Goal: Obtain resource: Obtain resource

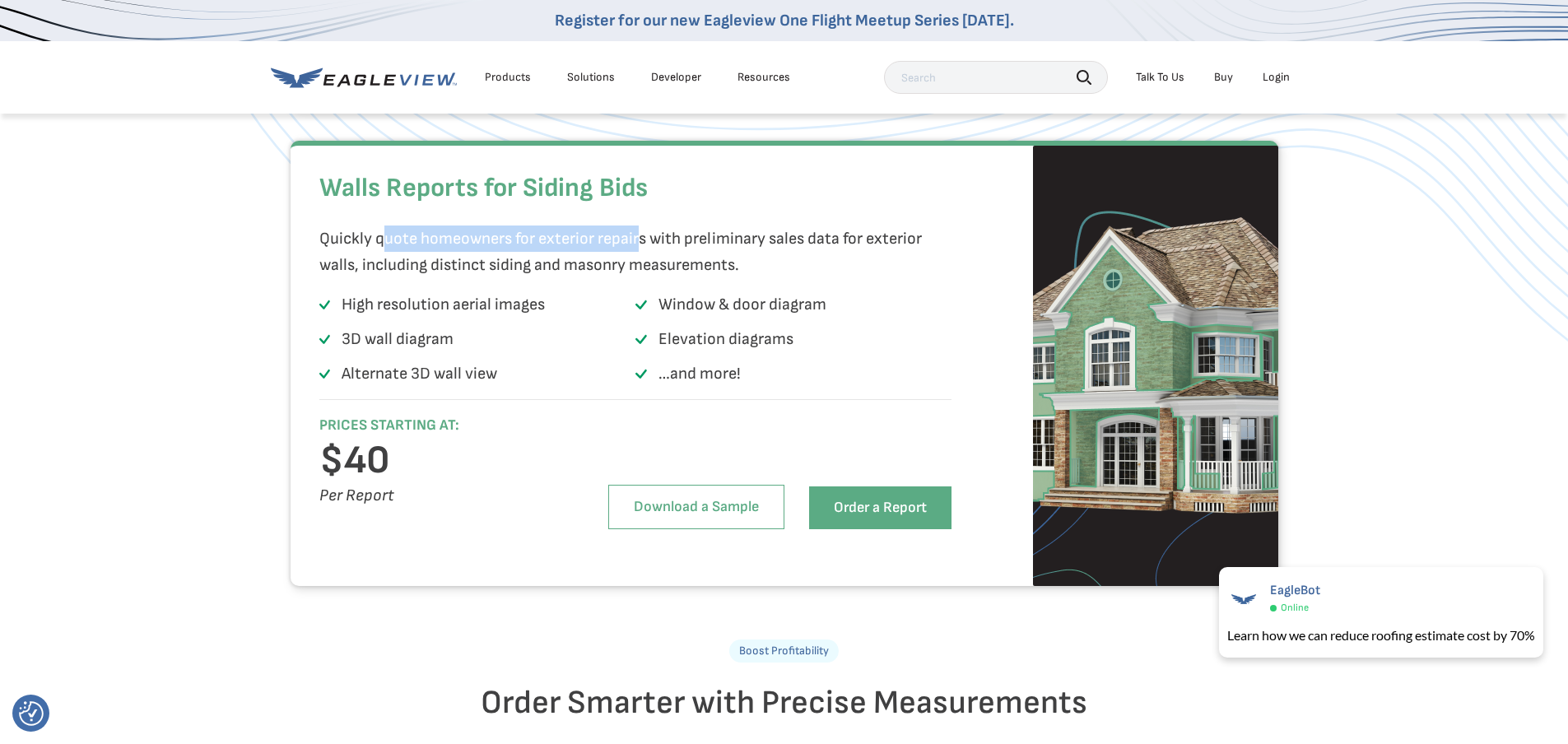
drag, startPoint x: 381, startPoint y: 278, endPoint x: 622, endPoint y: 266, distance: 241.3
click at [637, 278] on p "Quickly quote homeowners for exterior repairs with preliminary sales data for e…" at bounding box center [630, 252] width 624 height 53
click at [622, 266] on p "Quickly quote homeowners for exterior repairs with preliminary sales data for e…" at bounding box center [630, 252] width 624 height 53
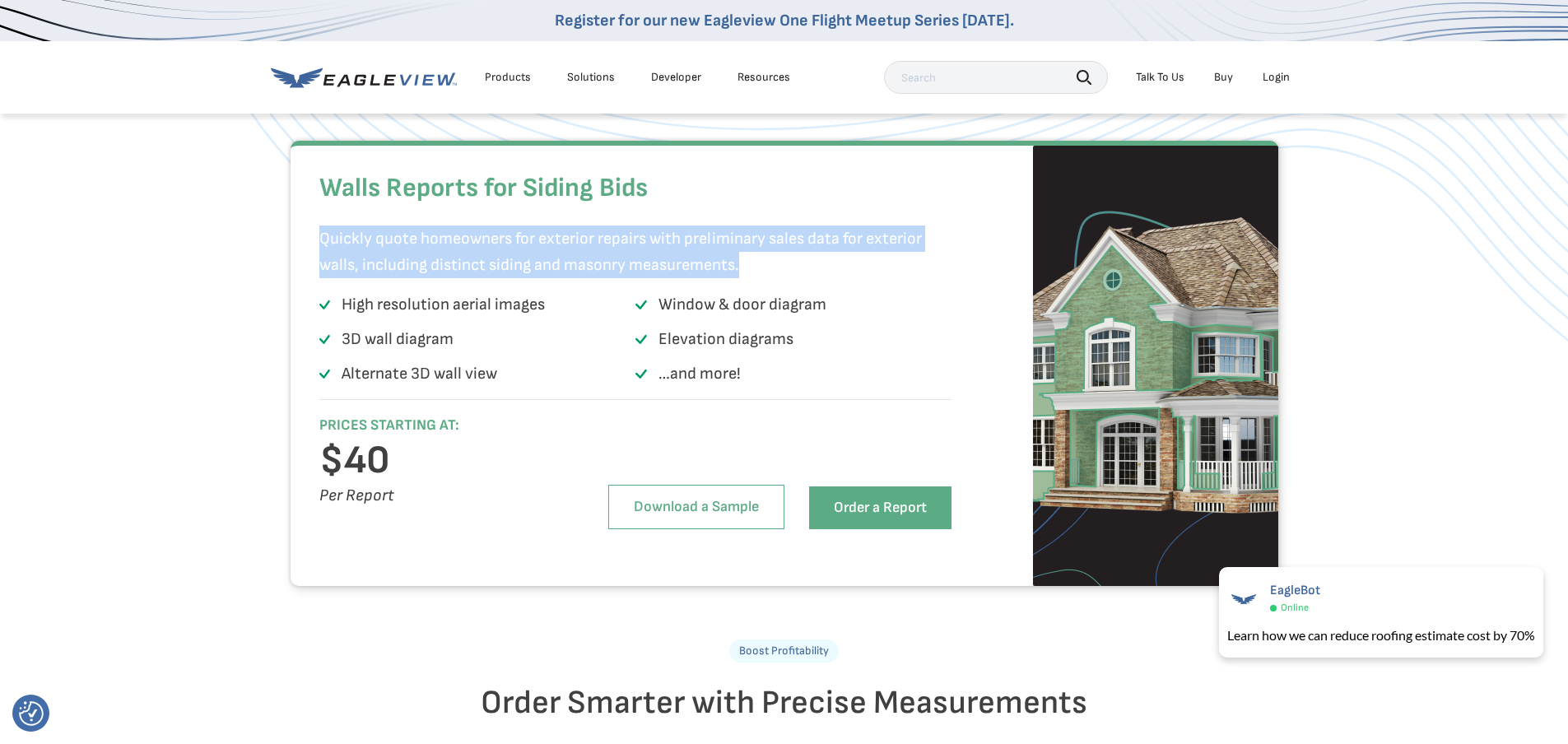
drag, startPoint x: 325, startPoint y: 272, endPoint x: 867, endPoint y: 291, distance: 542.3
click at [867, 291] on div "Walls Reports for Siding Bids Quickly quote homeowners for exterior repairs wit…" at bounding box center [784, 364] width 987 height 445
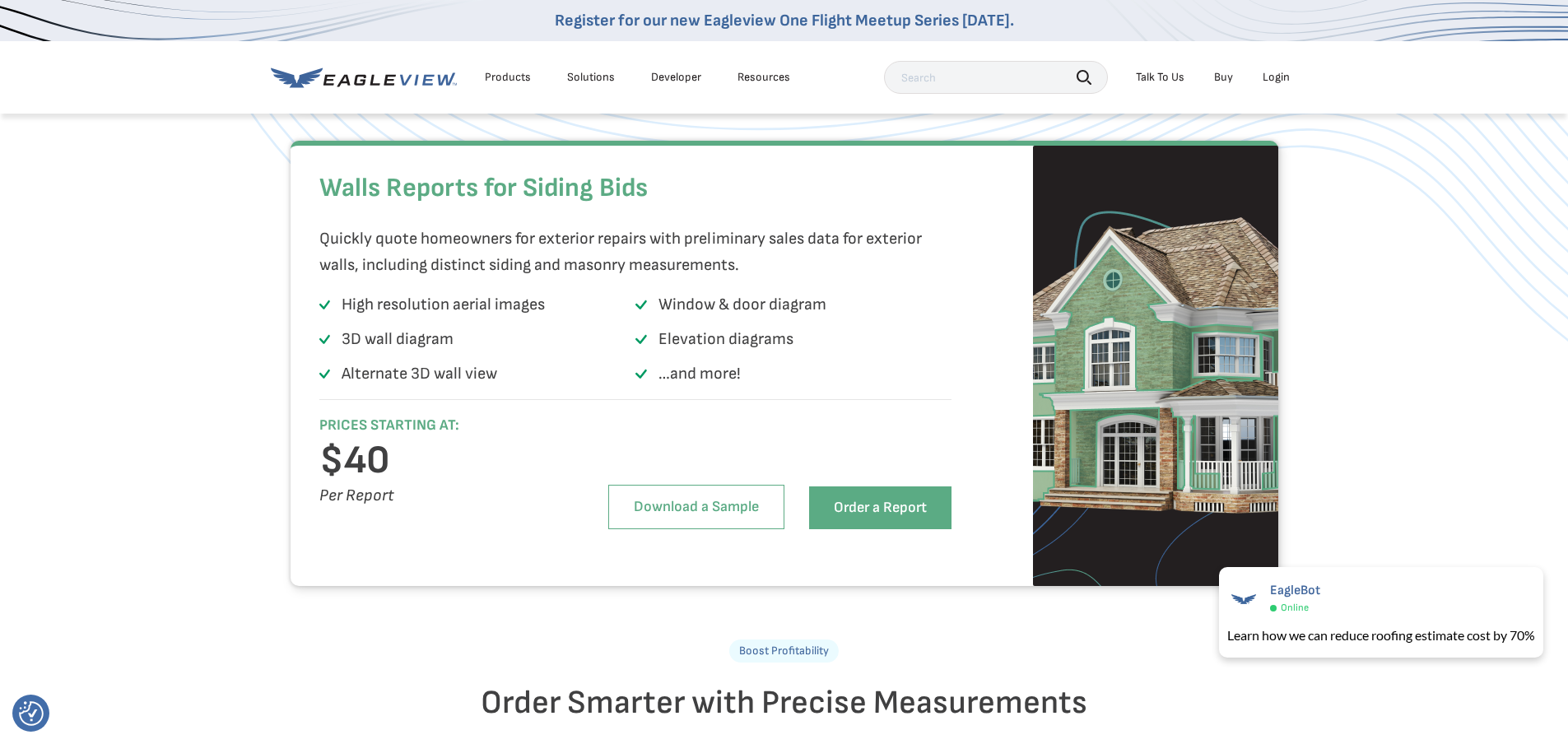
click at [756, 318] on p "Window & door diagram" at bounding box center [742, 304] width 168 height 26
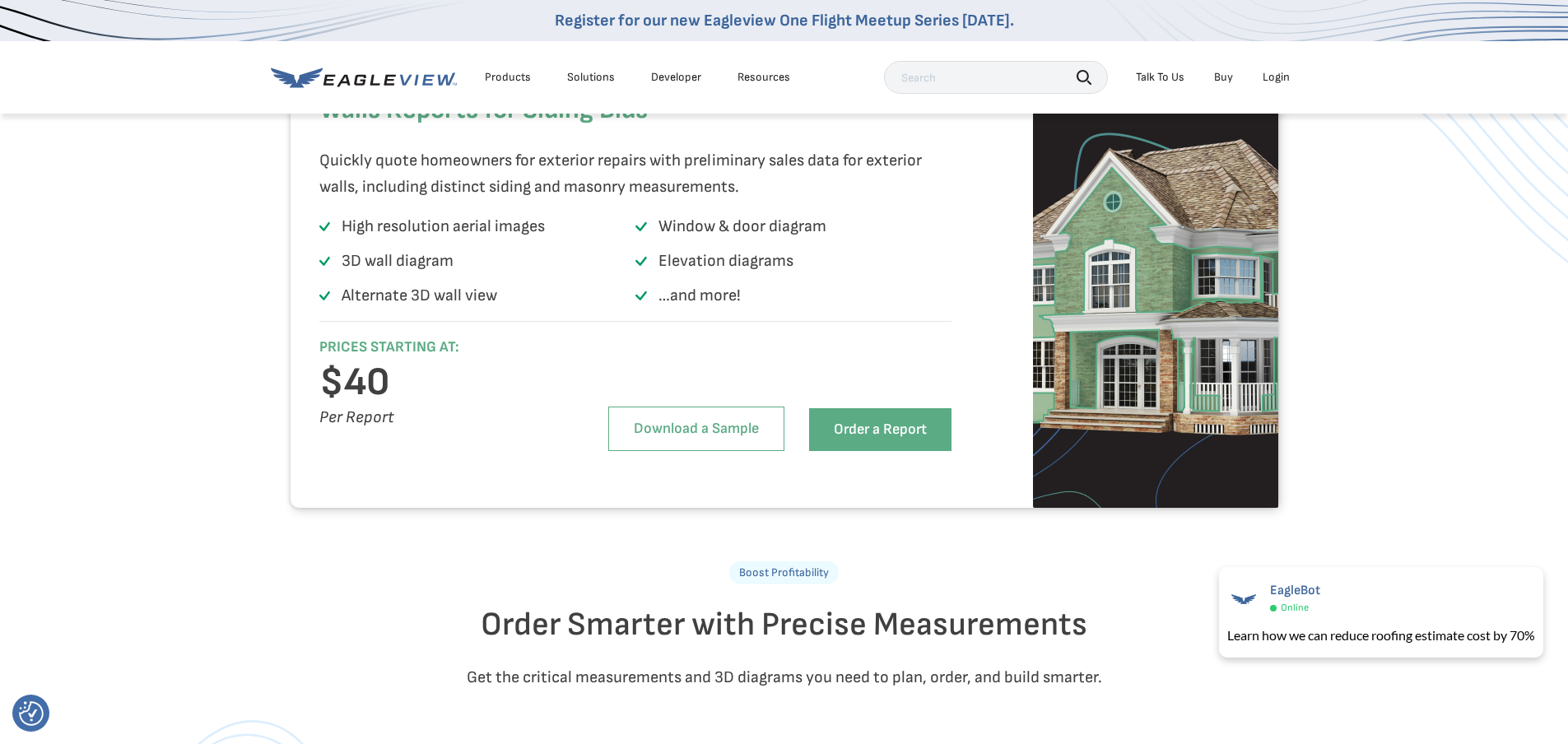
scroll to position [1811, 0]
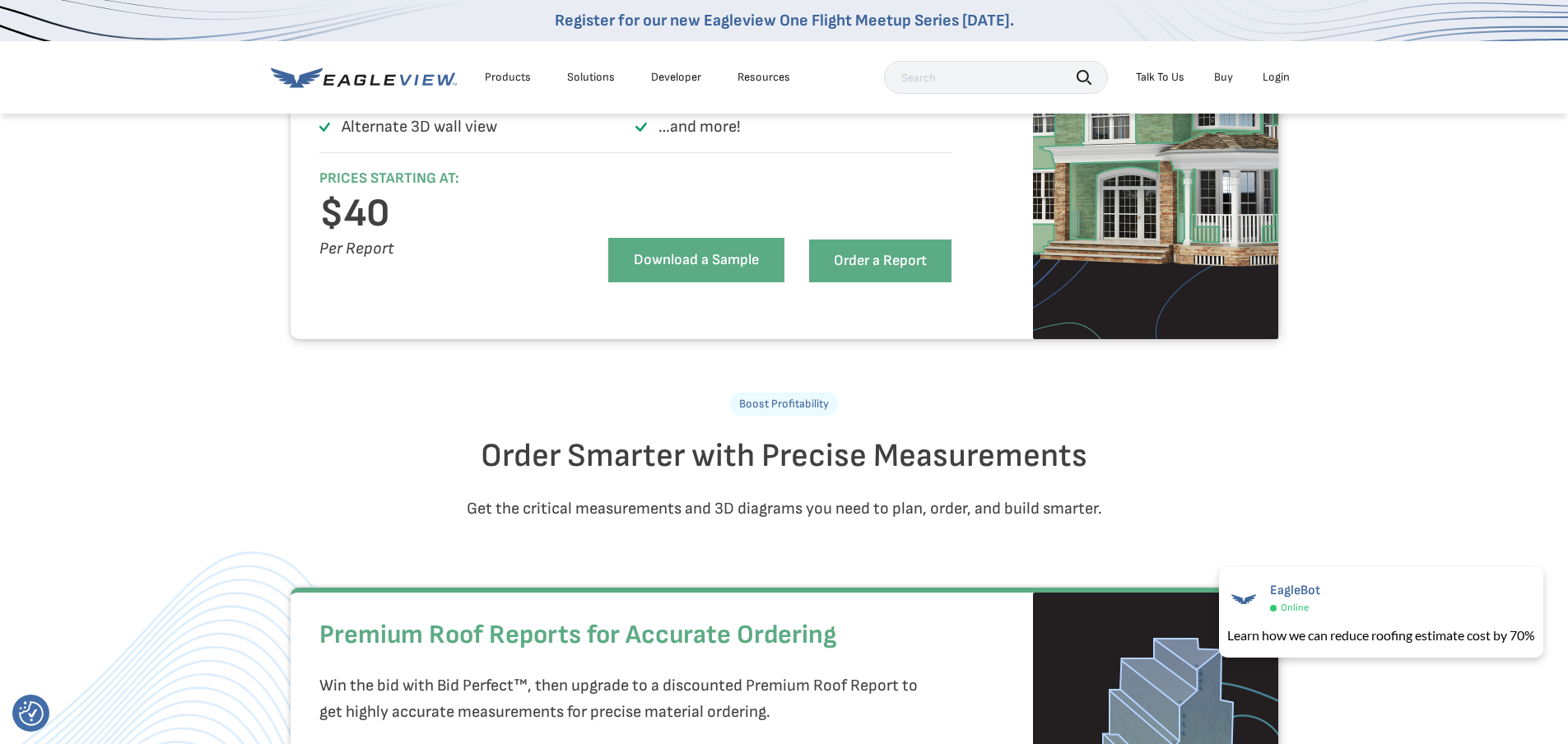
click at [757, 282] on link "Download a Sample" at bounding box center [695, 261] width 176 height 45
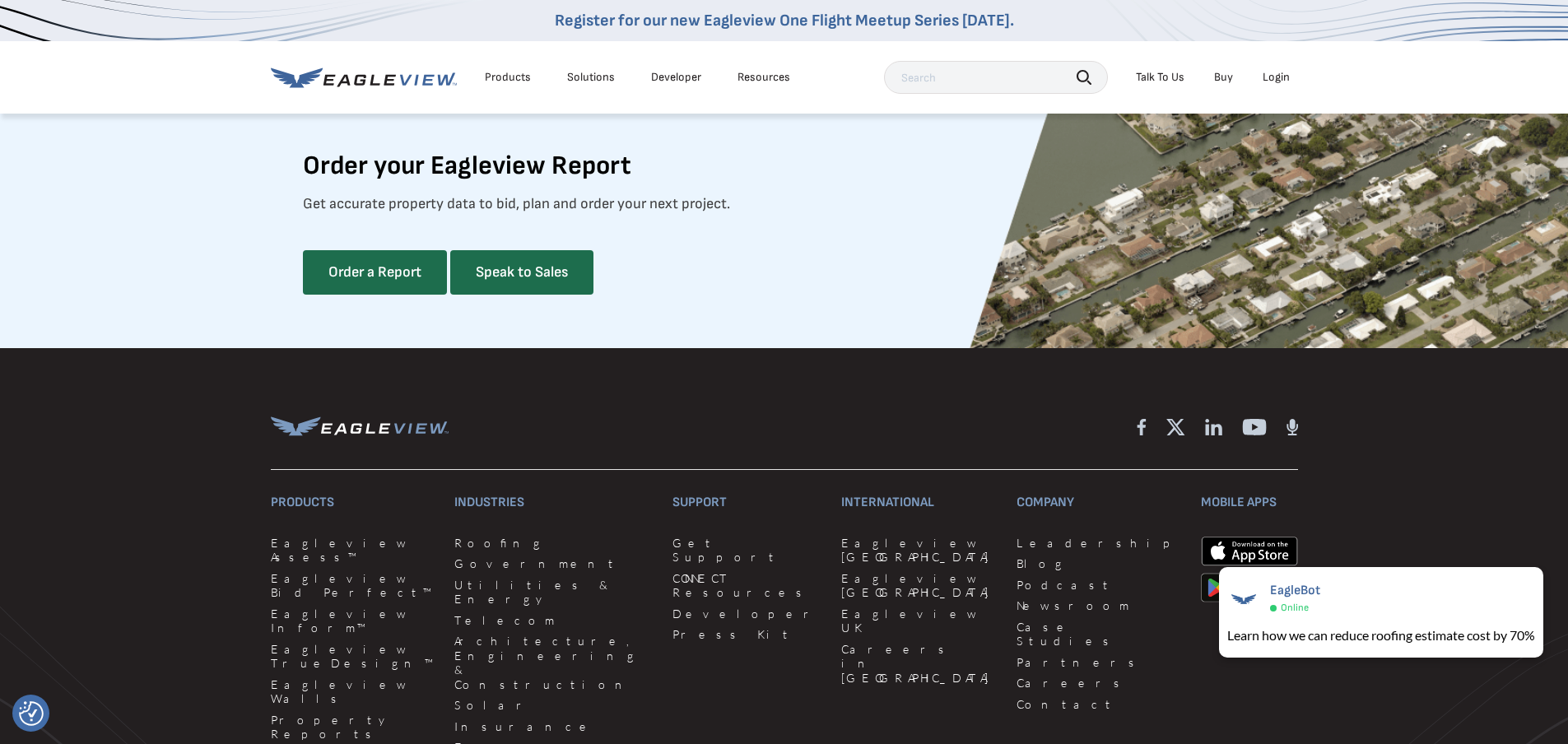
scroll to position [4115, 0]
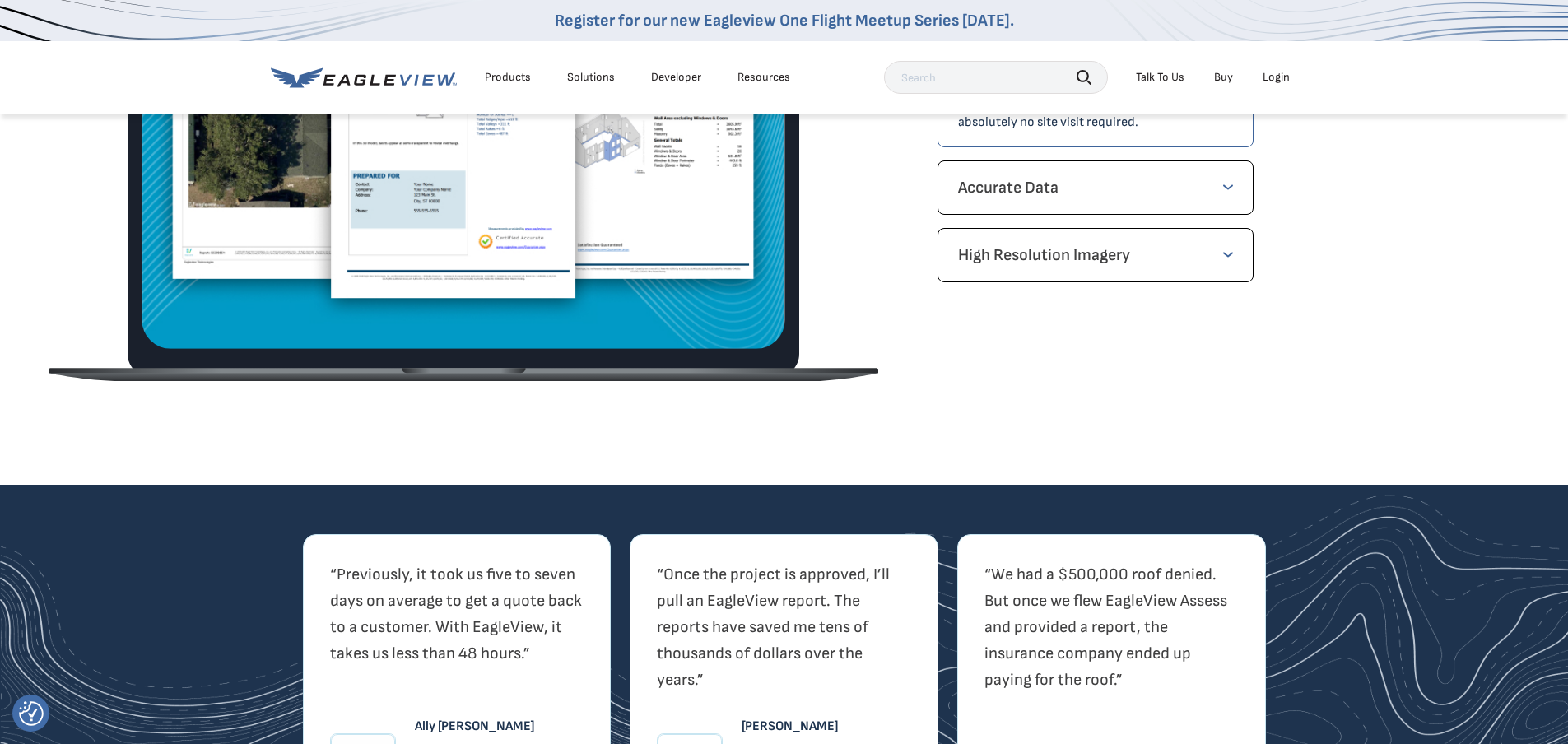
scroll to position [2715, 0]
